Goal: Information Seeking & Learning: Get advice/opinions

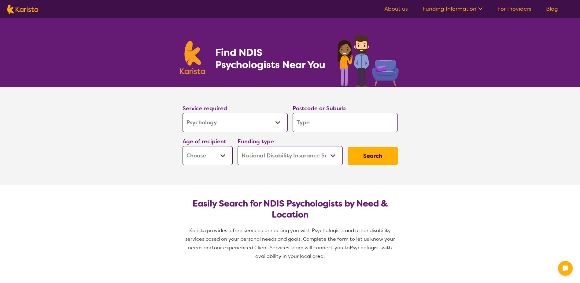
select select "Psychology"
select select "NDIS"
select select "Psychology"
select select "NDIS"
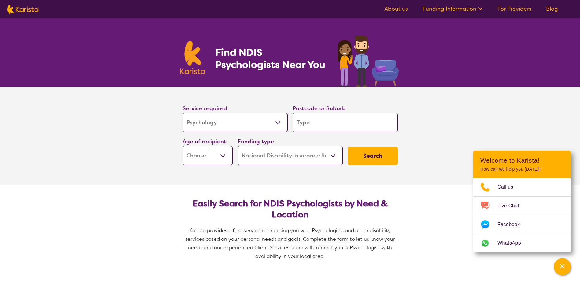
click at [278, 121] on select "Allied Health Assistant Assessment ([MEDICAL_DATA] or [MEDICAL_DATA]) Behaviour…" at bounding box center [235, 122] width 105 height 19
click at [183, 113] on select "Allied Health Assistant Assessment ([MEDICAL_DATA] or [MEDICAL_DATA]) Behaviour…" at bounding box center [235, 122] width 105 height 19
click at [328, 125] on input "search" at bounding box center [345, 122] width 105 height 19
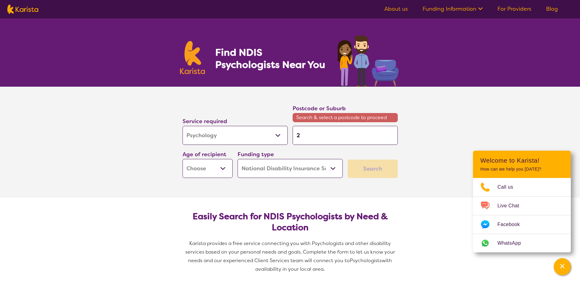
type input "2"
type input "28"
type input "283"
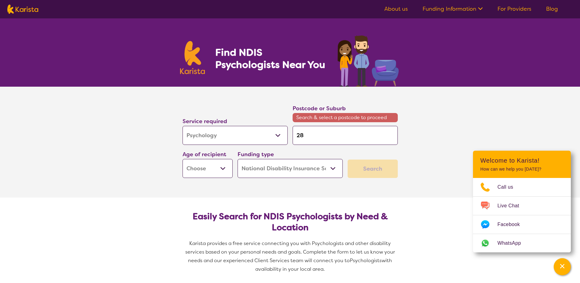
type input "283"
type input "2830"
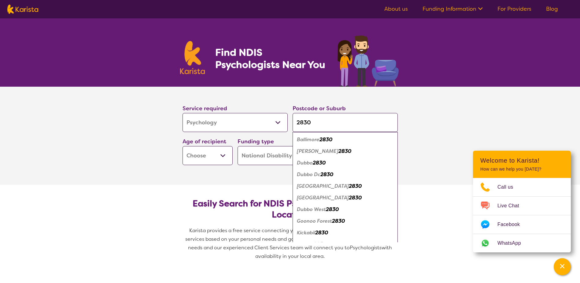
type input "2830"
click at [323, 163] on em "2830" at bounding box center [319, 162] width 13 height 6
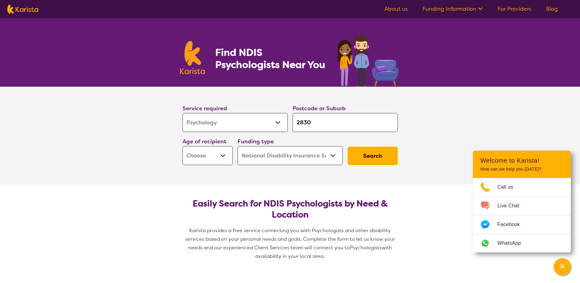
click at [224, 156] on select "Early Childhood - 0 to 9 Child - 10 to 11 Adolescent - 12 to 17 Adult - 18 to 6…" at bounding box center [208, 155] width 50 height 19
select select "AD"
click at [183, 146] on select "Early Childhood - 0 to 9 Child - 10 to 11 Adolescent - 12 to 17 Adult - 18 to 6…" at bounding box center [208, 155] width 50 height 19
select select "AD"
click at [375, 153] on button "Search" at bounding box center [373, 155] width 50 height 18
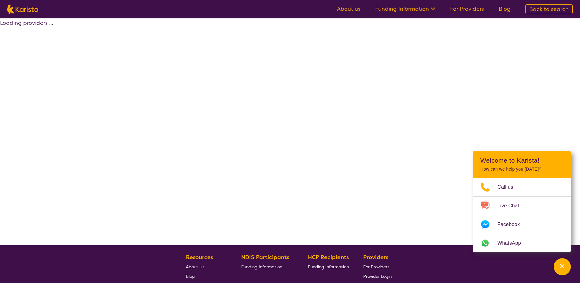
select select "by_score"
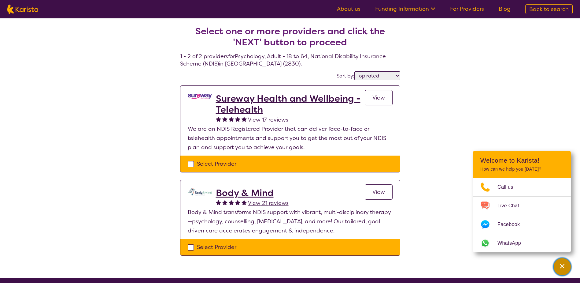
click at [561, 265] on icon "Channel Menu" at bounding box center [562, 266] width 6 height 6
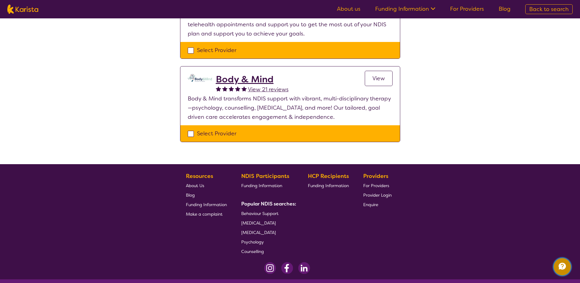
scroll to position [122, 0]
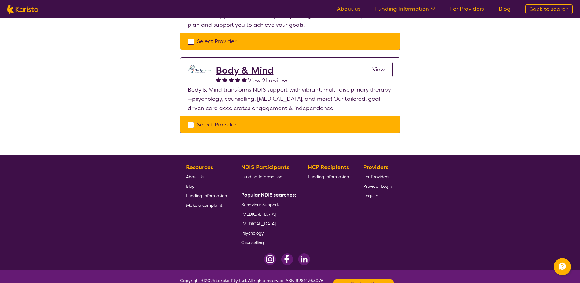
click at [189, 125] on div "Select Provider" at bounding box center [290, 124] width 205 height 9
checkbox input "true"
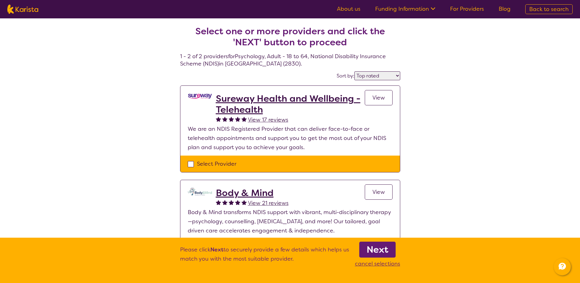
click at [383, 249] on b "Next" at bounding box center [378, 249] width 22 height 12
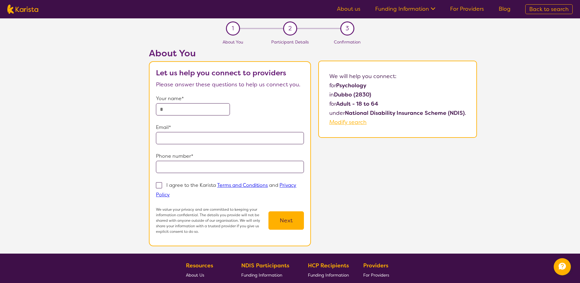
select select "by_score"
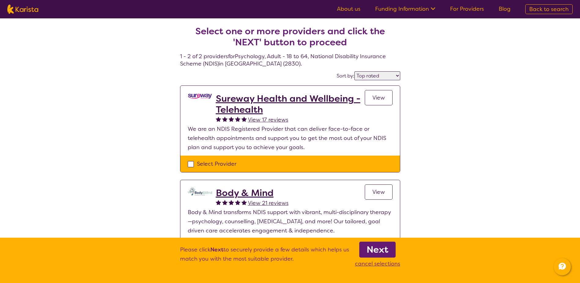
select select "Psychology"
select select "AD"
select select "NDIS"
select select "Psychology"
select select "AD"
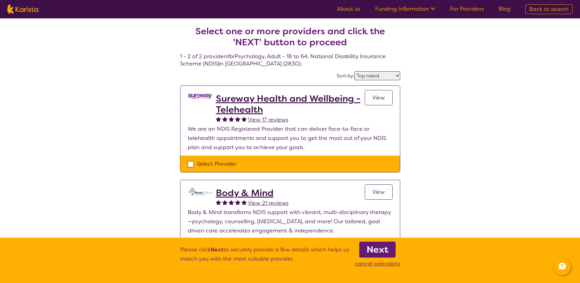
select select "NDIS"
